Goal: Transaction & Acquisition: Purchase product/service

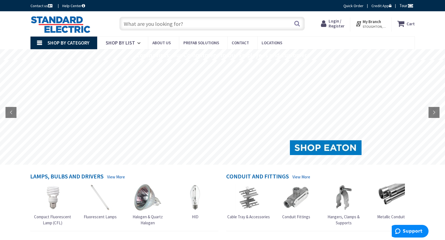
click at [165, 28] on input "text" at bounding box center [211, 24] width 185 height 14
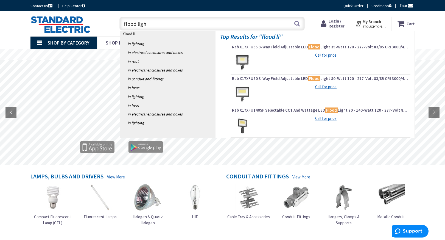
type input "flood light"
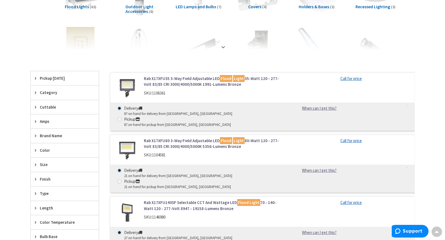
scroll to position [82, 0]
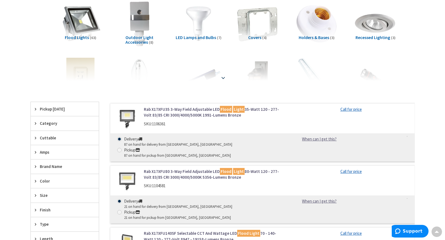
click at [224, 78] on strong at bounding box center [223, 78] width 7 height 6
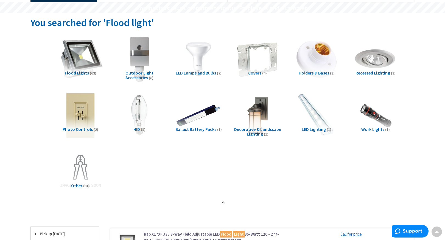
scroll to position [0, 0]
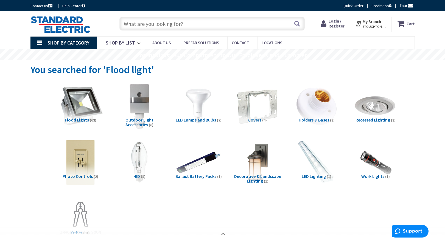
click at [85, 99] on img at bounding box center [80, 106] width 50 height 50
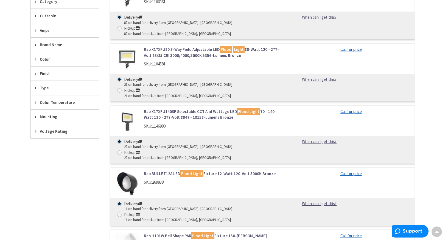
scroll to position [302, 0]
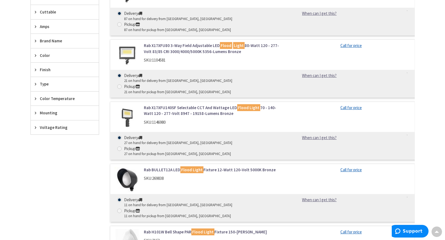
click at [190, 105] on link "Rab X17XFU140SF Selectable CCT And Wattage LED Flood Light 70 - 140-Watt 120 - …" at bounding box center [214, 111] width 140 height 12
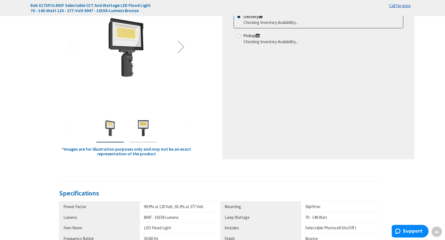
click at [145, 132] on img "Rab X17XFU140SF Selectable CCT And Wattage LED Flood Light 70 - 140-Watt 120 - …" at bounding box center [143, 128] width 22 height 22
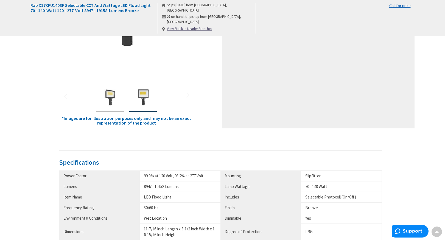
scroll to position [51, 0]
